Goal: Task Accomplishment & Management: Manage account settings

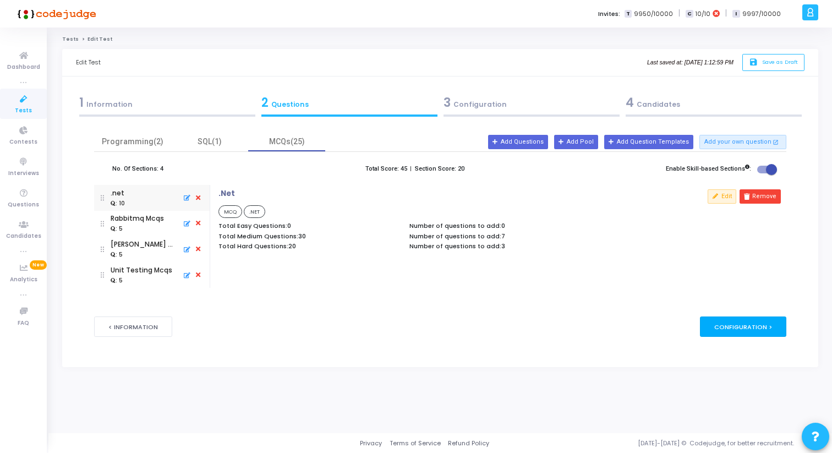
click at [758, 327] on div "Configuration >" at bounding box center [743, 326] width 86 height 20
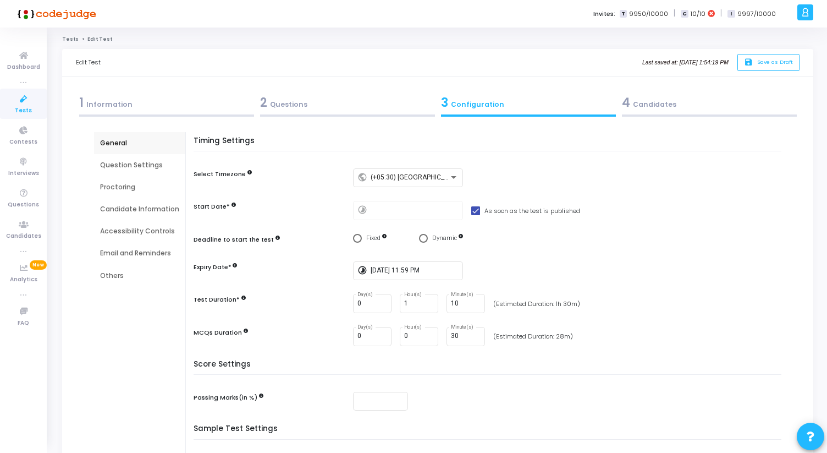
click at [130, 279] on div "Others" at bounding box center [139, 276] width 79 height 10
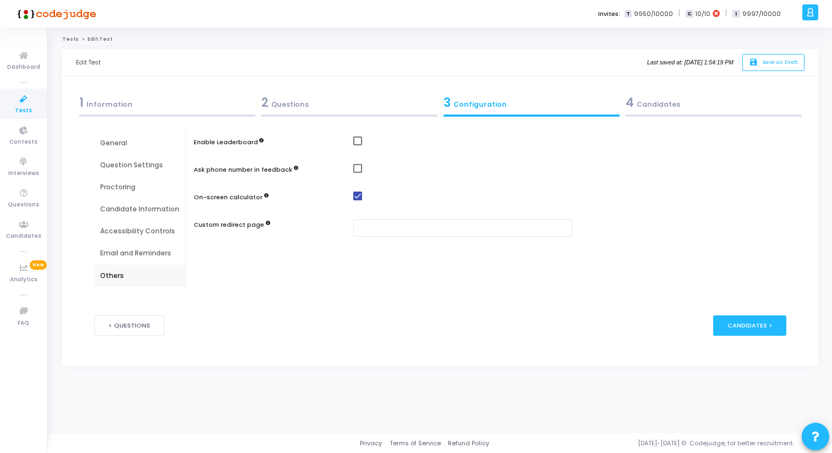
click at [135, 182] on div "Proctoring" at bounding box center [139, 187] width 79 height 10
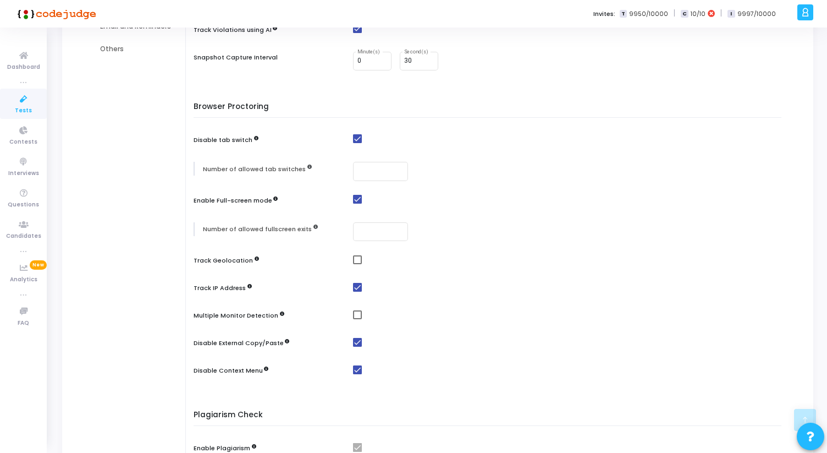
scroll to position [227, 0]
click at [354, 313] on span at bounding box center [357, 314] width 9 height 9
click at [357, 319] on input "checkbox" at bounding box center [357, 319] width 1 height 1
checkbox input "true"
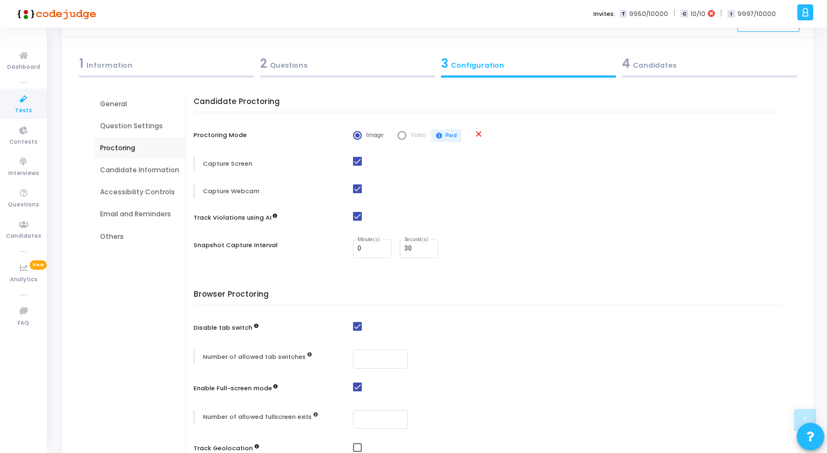
scroll to position [0, 0]
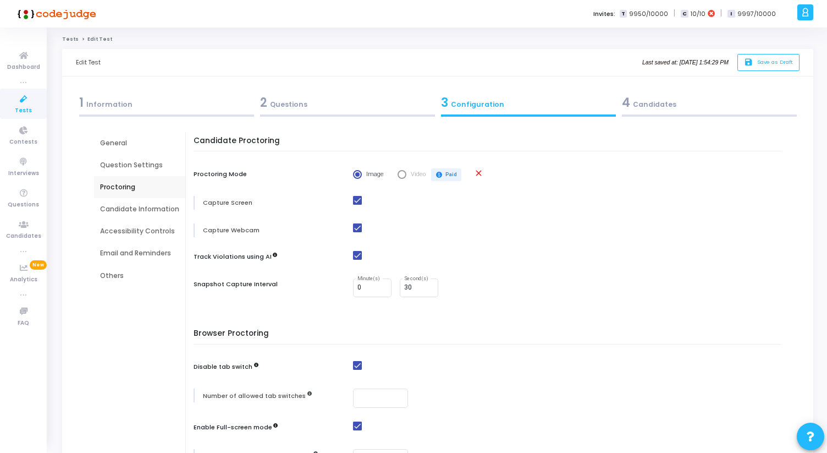
click at [121, 167] on div "Question Settings" at bounding box center [139, 165] width 79 height 10
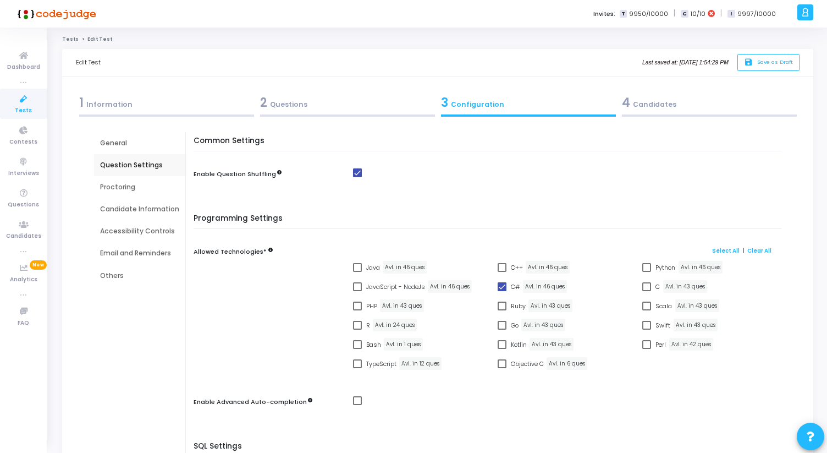
click at [117, 140] on div "General" at bounding box center [139, 143] width 79 height 10
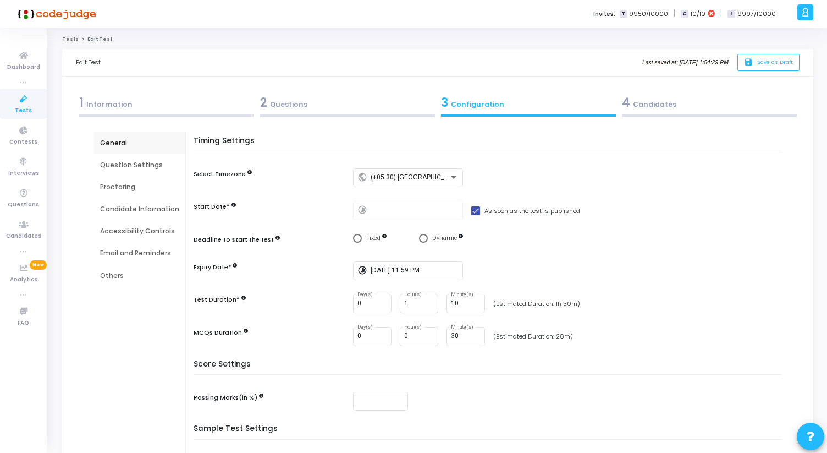
scroll to position [139, 0]
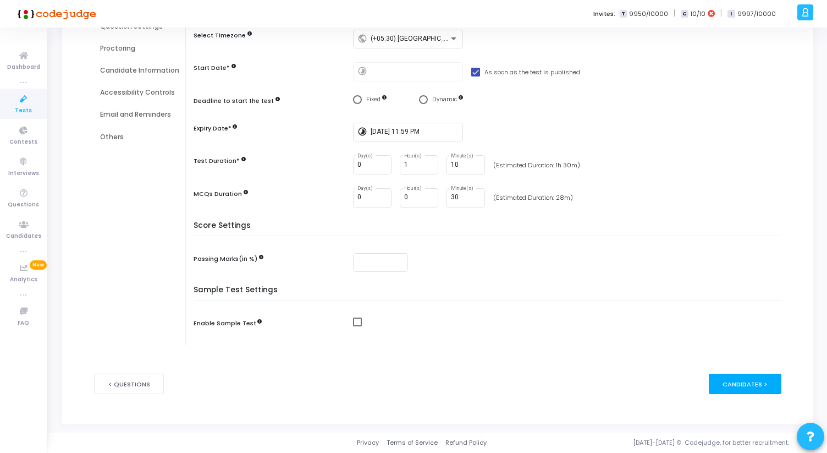
click at [742, 387] on div "Candidates >" at bounding box center [745, 384] width 73 height 20
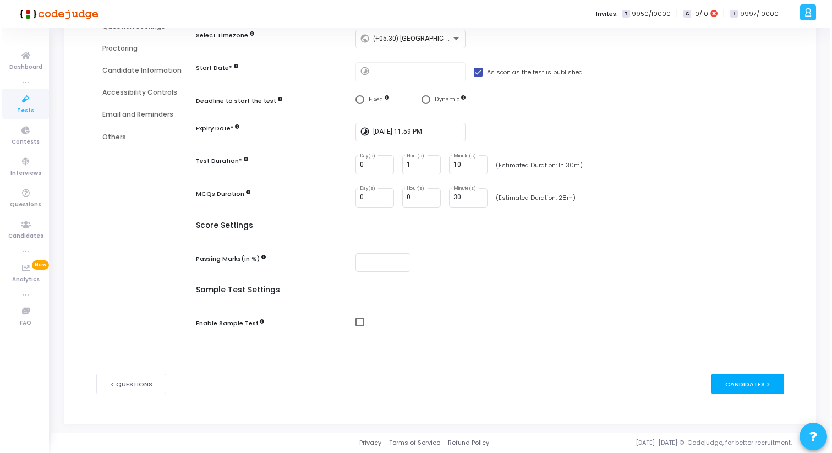
scroll to position [0, 0]
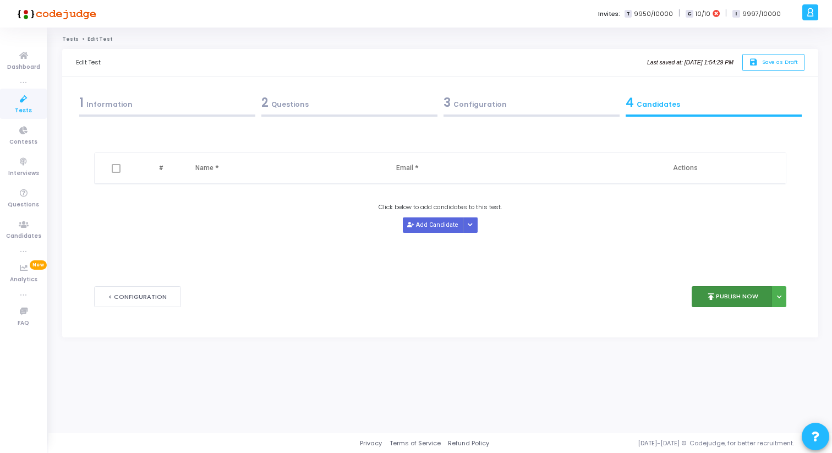
click at [720, 297] on button "publish Publish Now" at bounding box center [732, 296] width 81 height 21
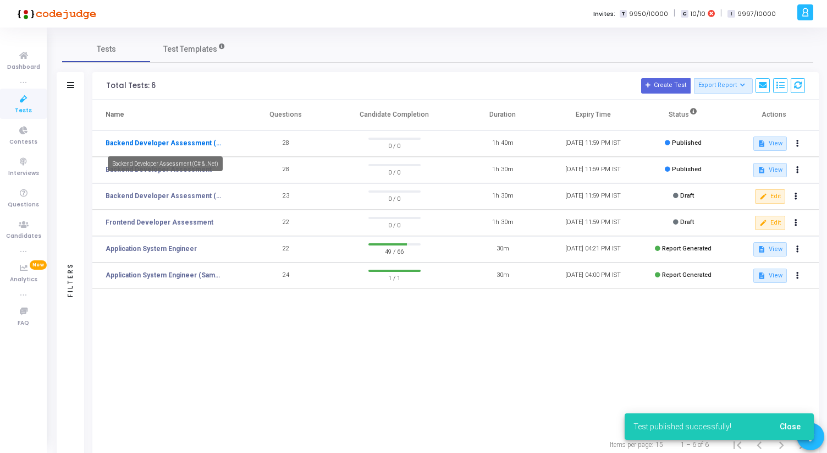
click at [182, 140] on link "Backend Developer Assessment (C# & .Net)" at bounding box center [165, 143] width 118 height 10
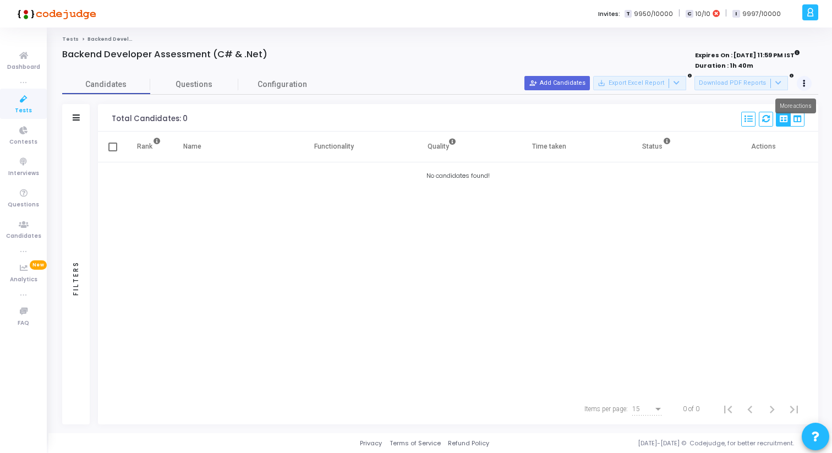
click at [808, 87] on button at bounding box center [804, 83] width 15 height 15
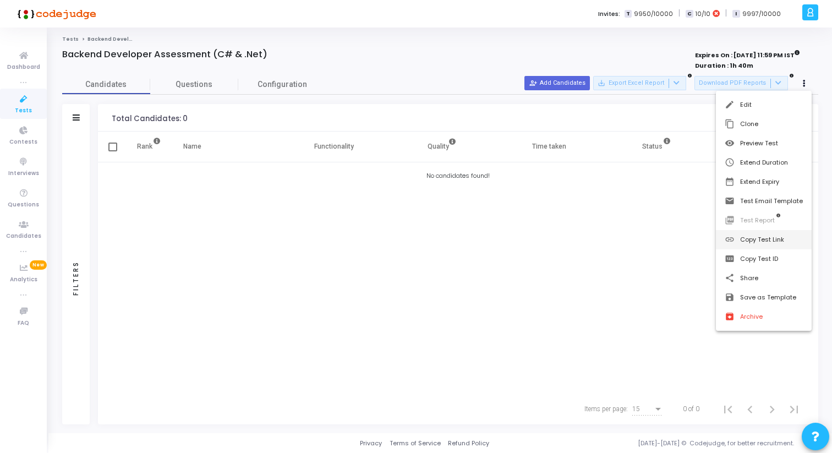
click at [759, 238] on button "link Copy Test Link" at bounding box center [764, 239] width 96 height 19
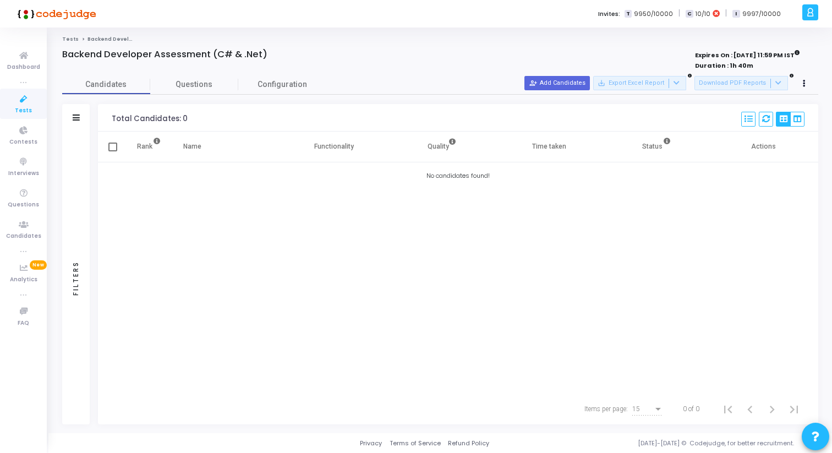
click at [24, 106] on span "Tests" at bounding box center [23, 110] width 17 height 9
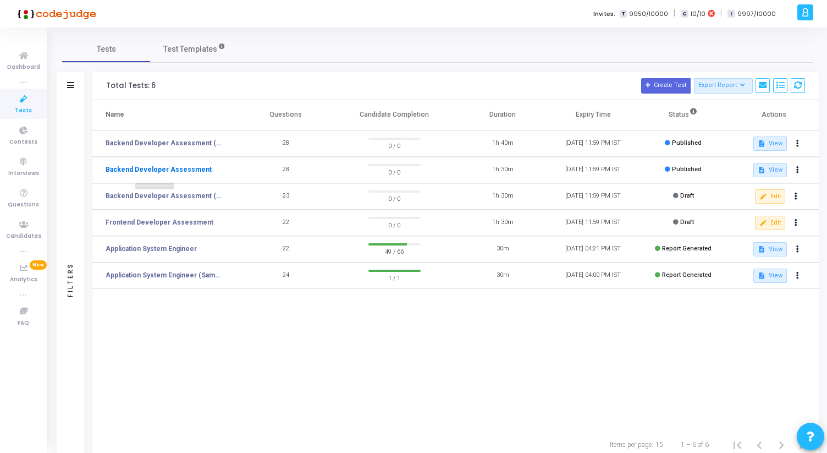
click at [194, 170] on link "Backend Developer Assessment" at bounding box center [159, 169] width 106 height 10
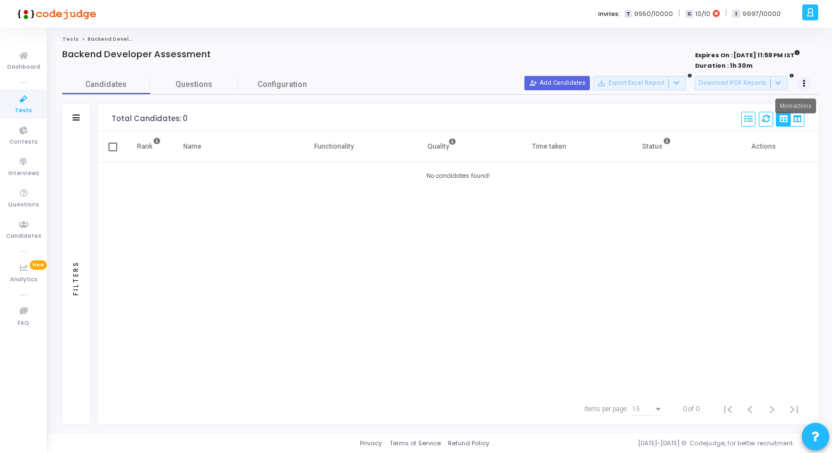
click at [802, 79] on button at bounding box center [804, 83] width 15 height 15
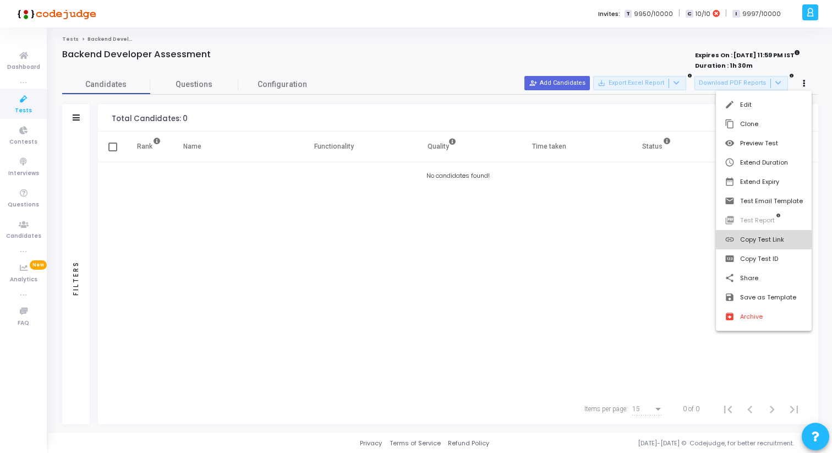
click at [741, 237] on button "link Copy Test Link" at bounding box center [764, 239] width 96 height 19
